Goal: Transaction & Acquisition: Purchase product/service

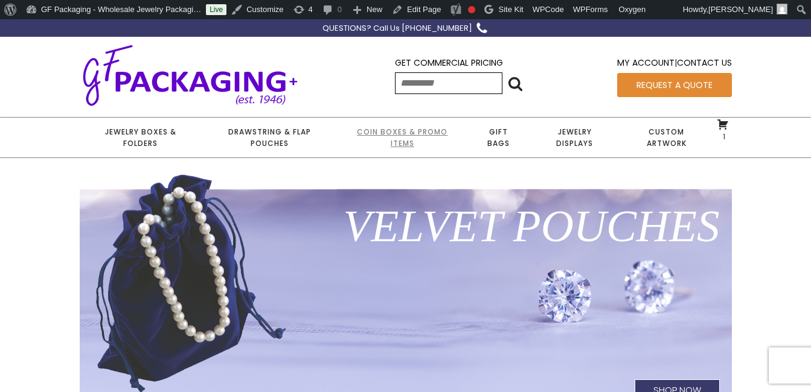
click at [387, 136] on link "Coin Boxes & Promo Items" at bounding box center [402, 138] width 130 height 40
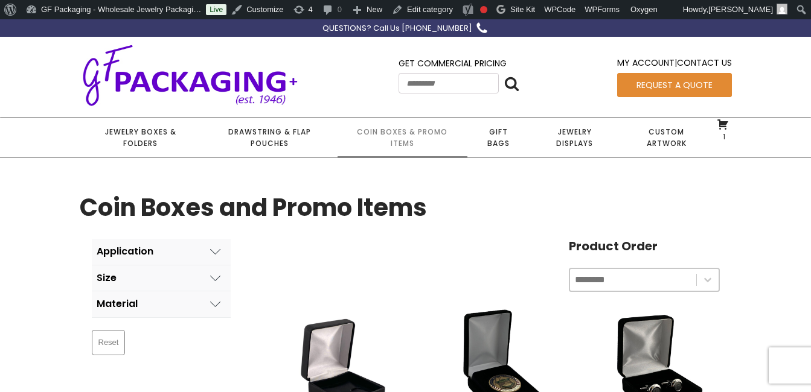
scroll to position [181, 0]
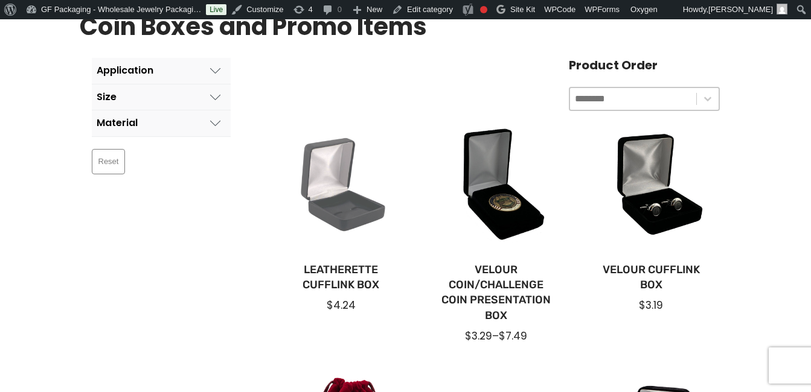
click at [345, 221] on div at bounding box center [341, 189] width 136 height 136
